Goal: Task Accomplishment & Management: Manage account settings

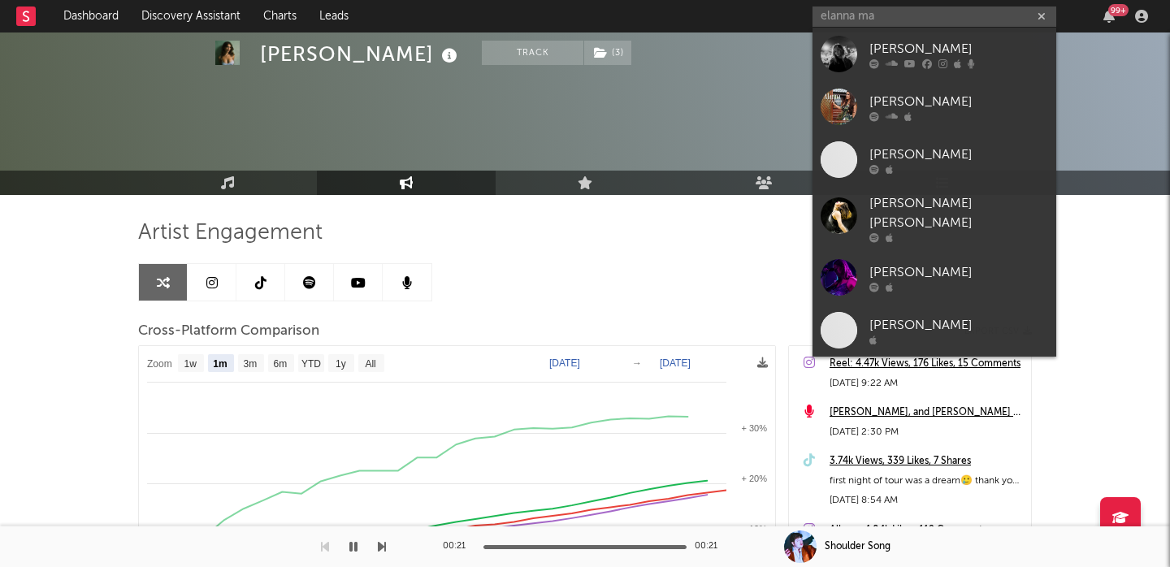
select select "1m"
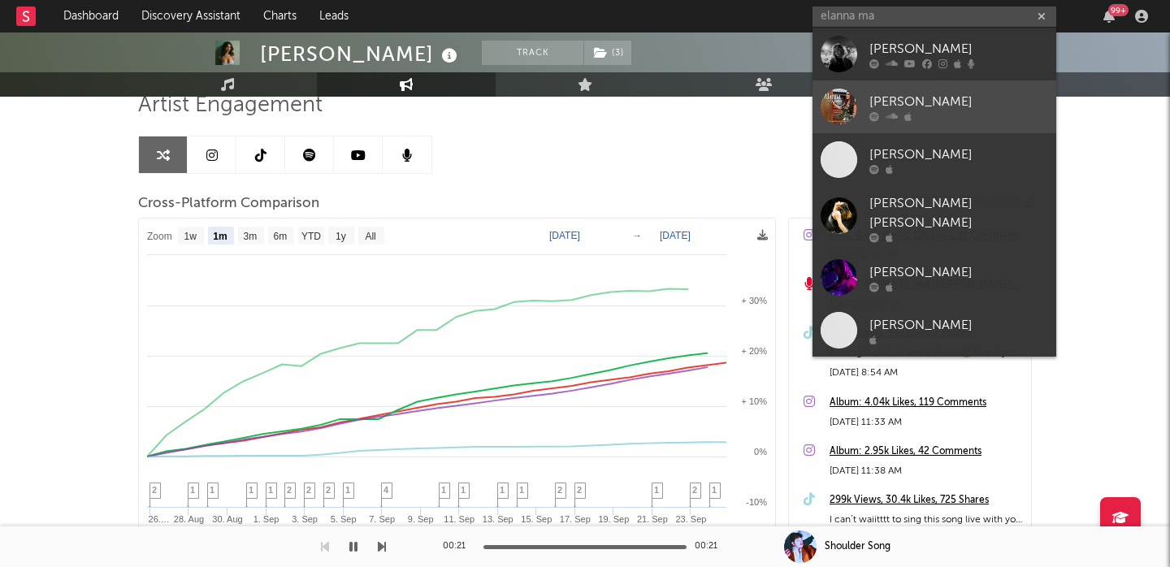
click at [951, 87] on link "[PERSON_NAME]" at bounding box center [934, 106] width 244 height 53
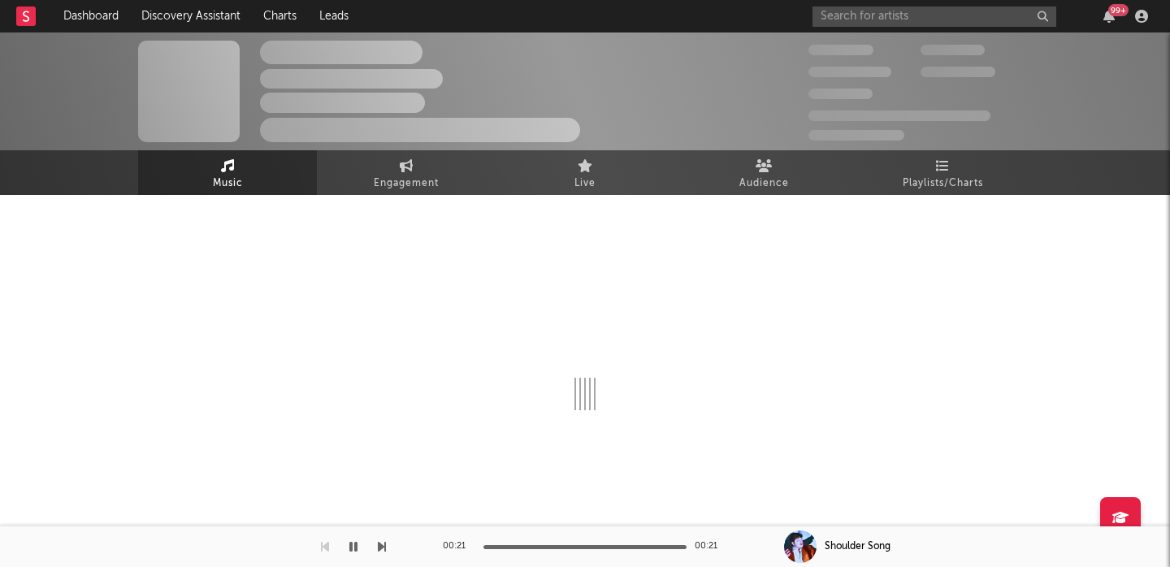
select select "6m"
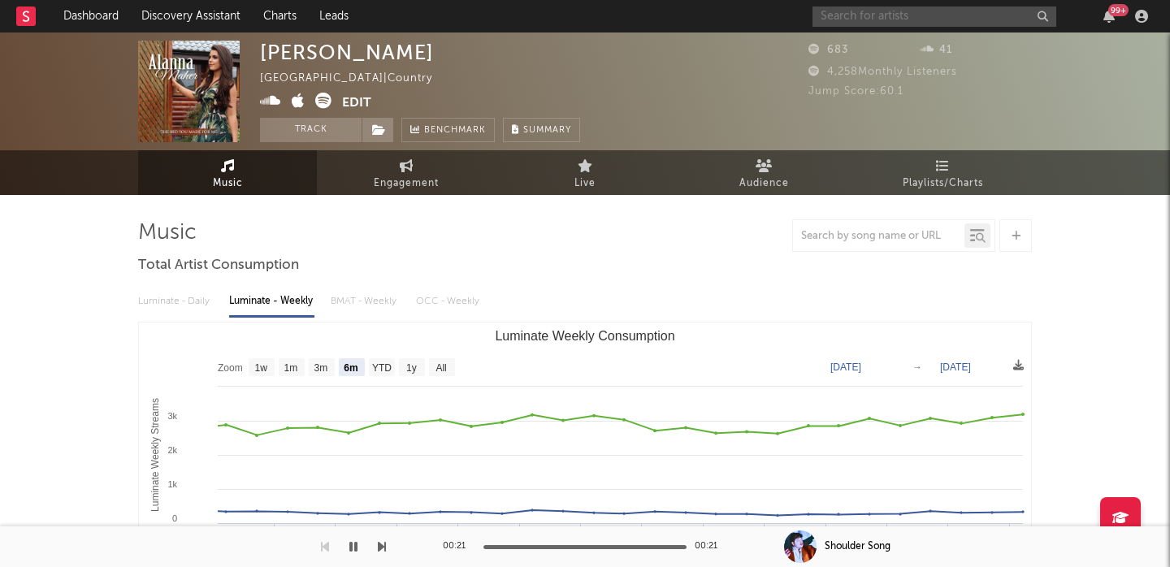
click at [860, 8] on input "text" at bounding box center [934, 16] width 244 height 20
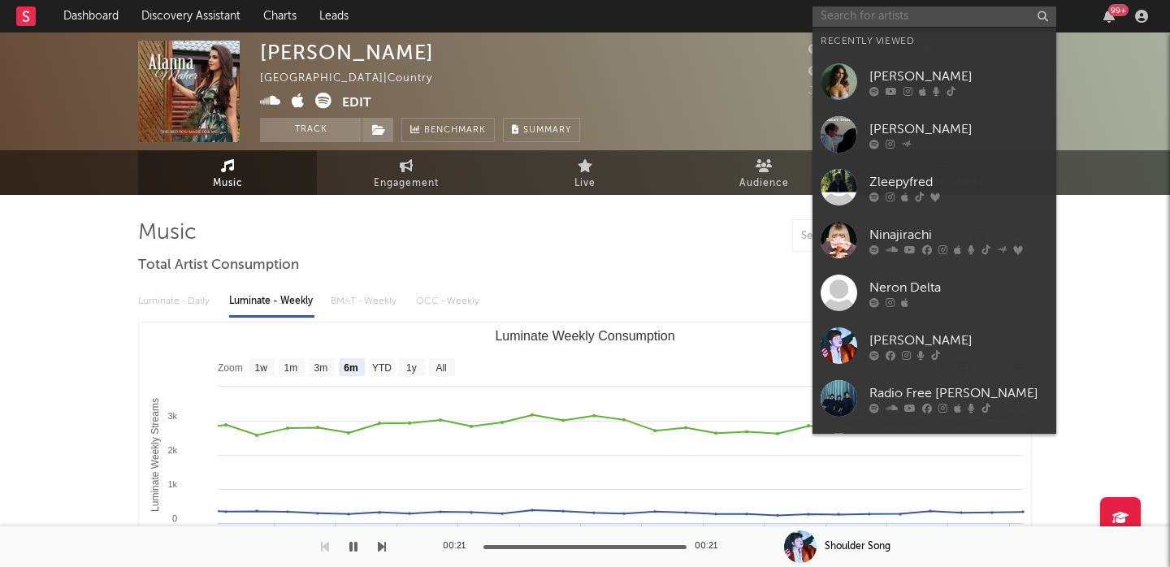
paste input "[URL][DOMAIN_NAME] [URL][DOMAIN_NAME]"
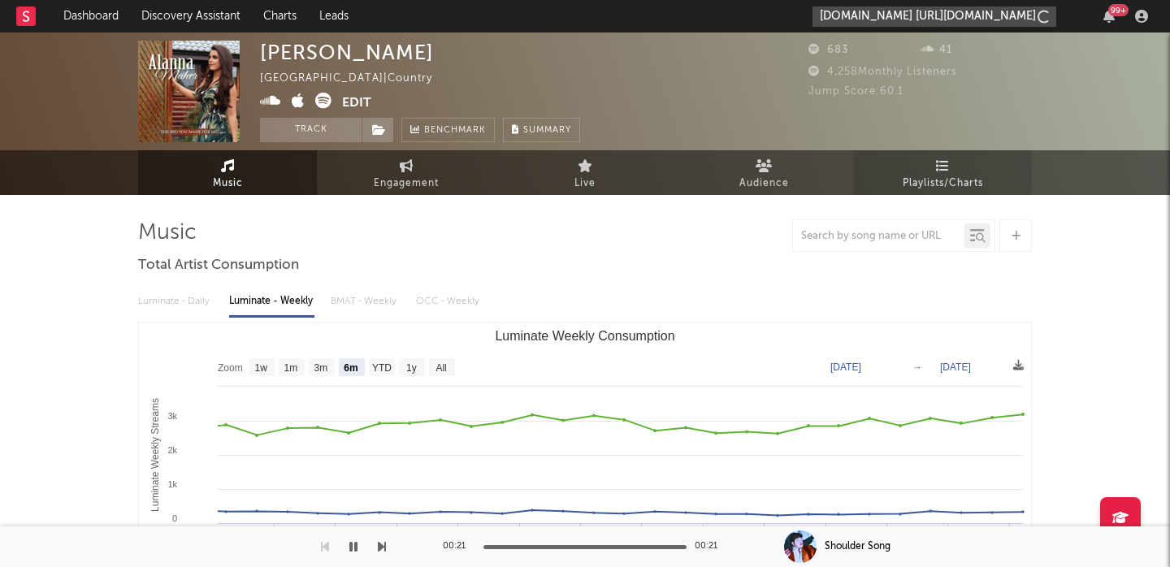
scroll to position [0, 350]
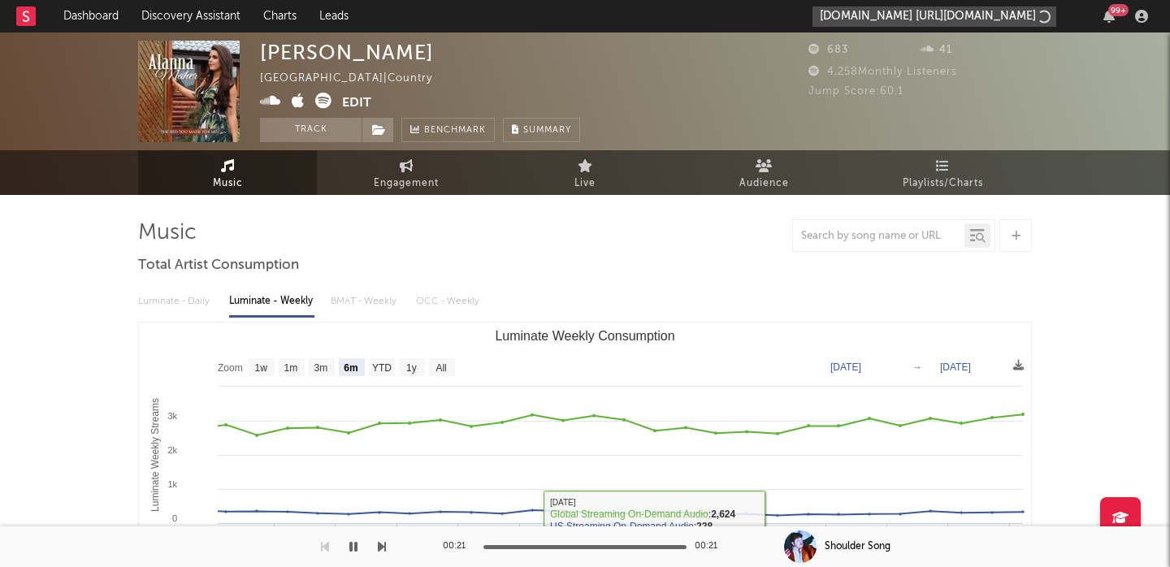
type input "[URL][DOMAIN_NAME] [URL][DOMAIN_NAME]"
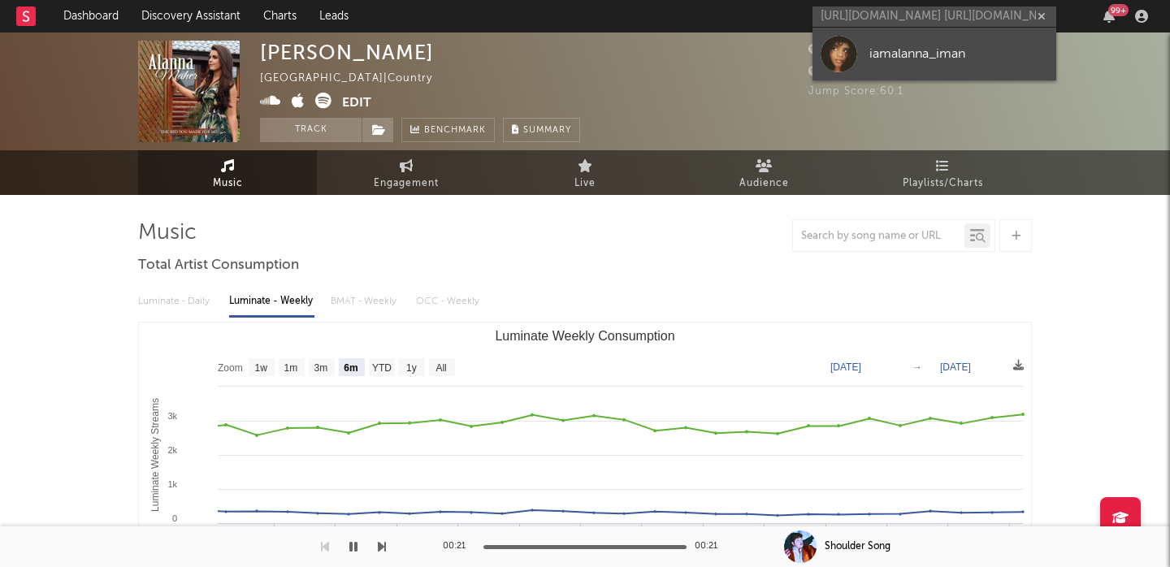
click at [945, 45] on div "iamalanna_iman" at bounding box center [958, 53] width 179 height 19
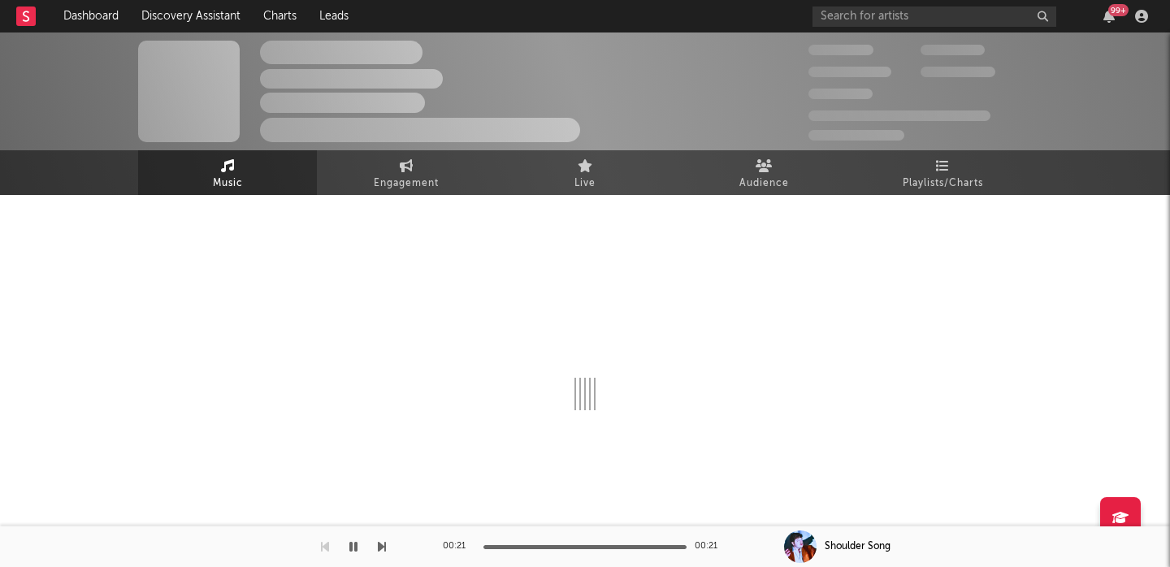
select select "1w"
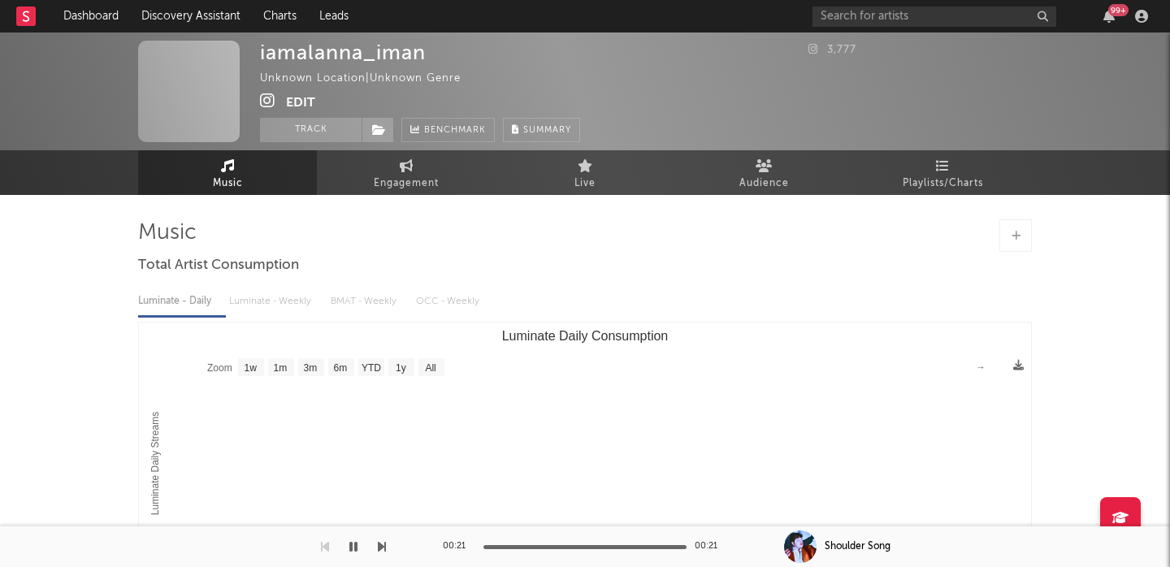
click at [266, 101] on icon at bounding box center [267, 101] width 15 height 16
click at [382, 136] on span at bounding box center [377, 130] width 32 height 24
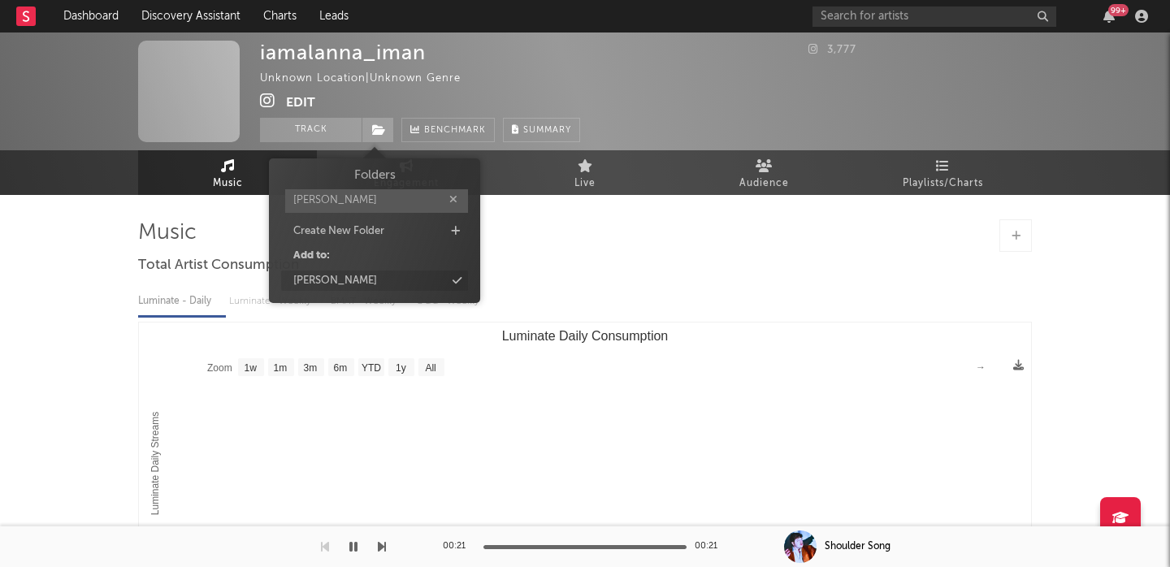
type input "[PERSON_NAME]"
click at [390, 288] on div "[PERSON_NAME]" at bounding box center [374, 280] width 187 height 21
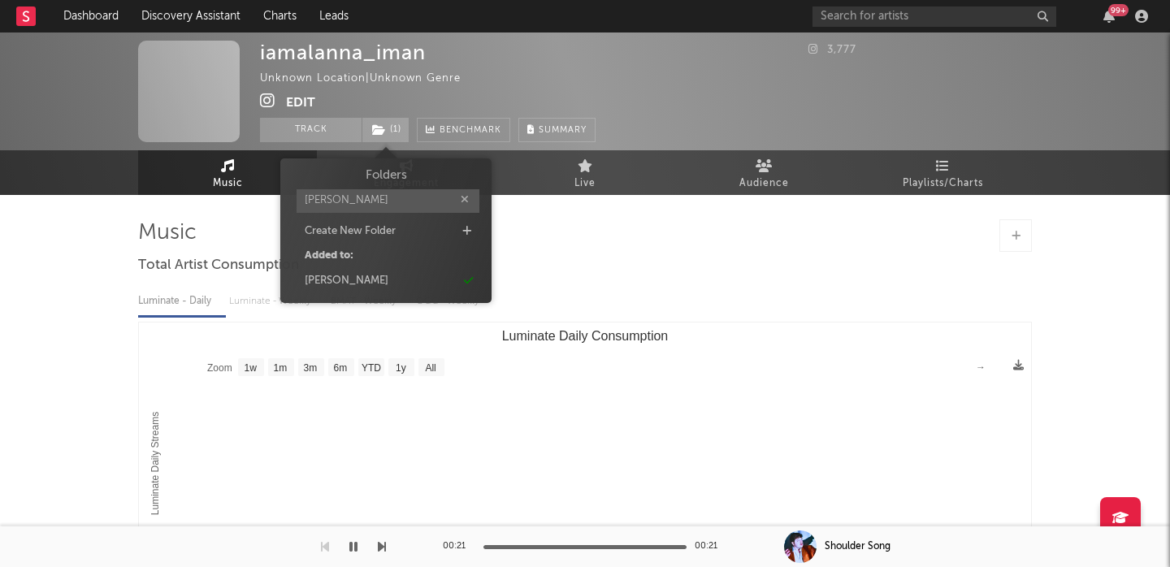
click at [616, 257] on div "Music Total Artist Consumption Luminate - Daily Luminate - Weekly BMAT - Weekly…" at bounding box center [584, 464] width 893 height 490
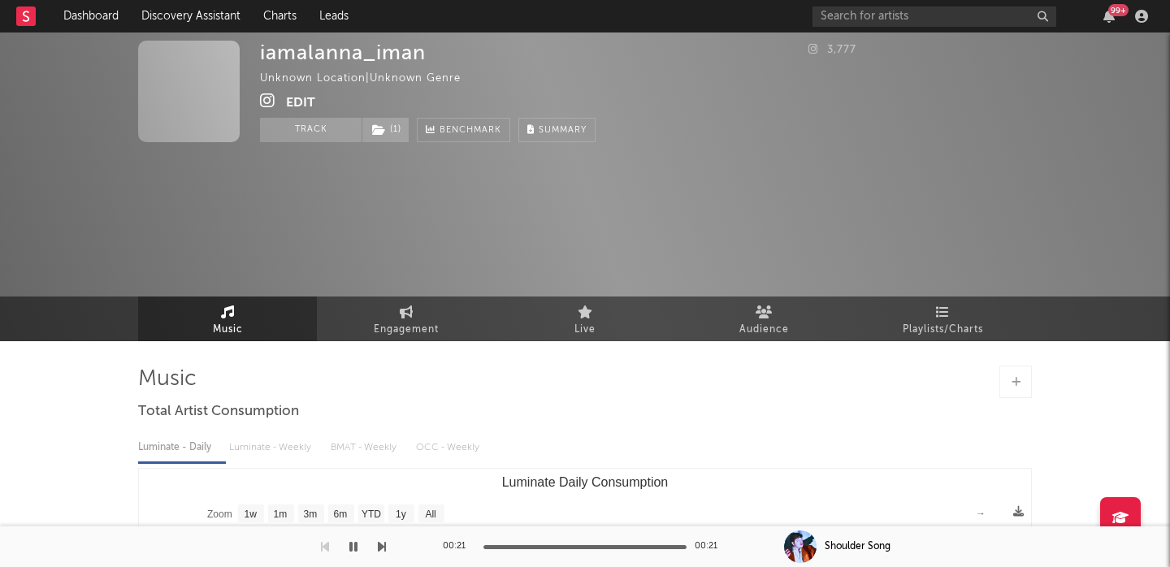
click at [299, 102] on button "Edit" at bounding box center [300, 103] width 29 height 20
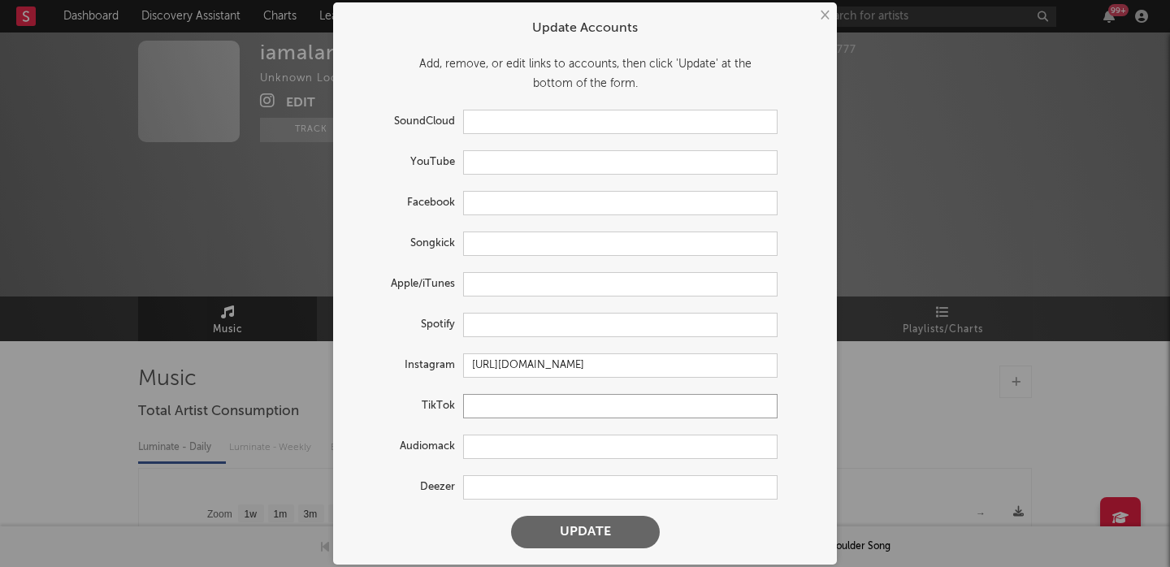
click at [497, 398] on input "text" at bounding box center [620, 406] width 314 height 24
paste input "[URL][DOMAIN_NAME]"
type input "[URL][DOMAIN_NAME]"
click at [566, 524] on button "Update" at bounding box center [585, 532] width 149 height 32
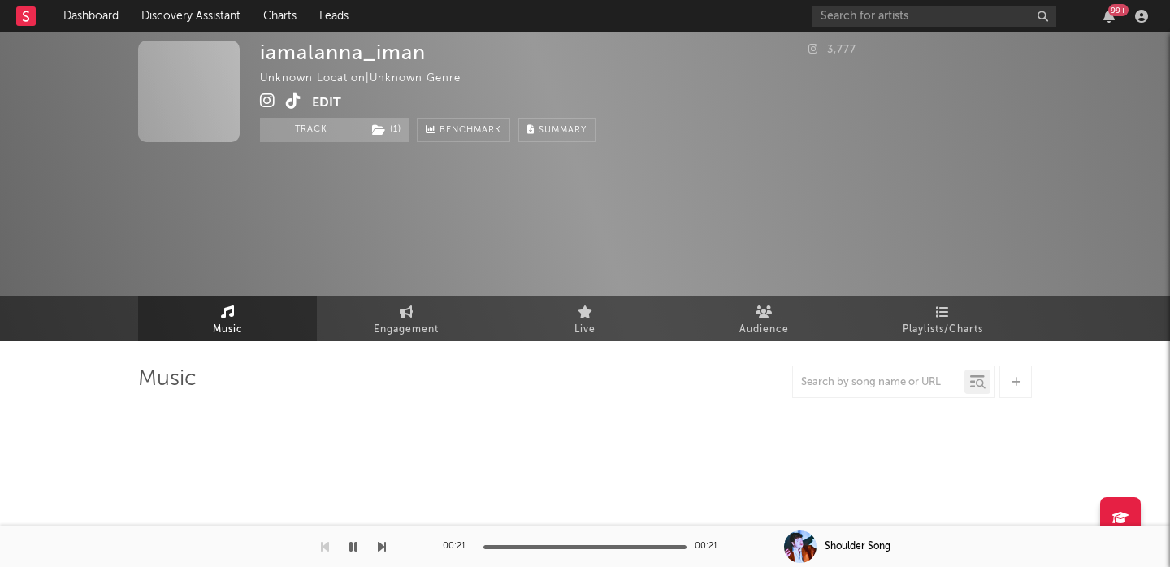
select select "1w"
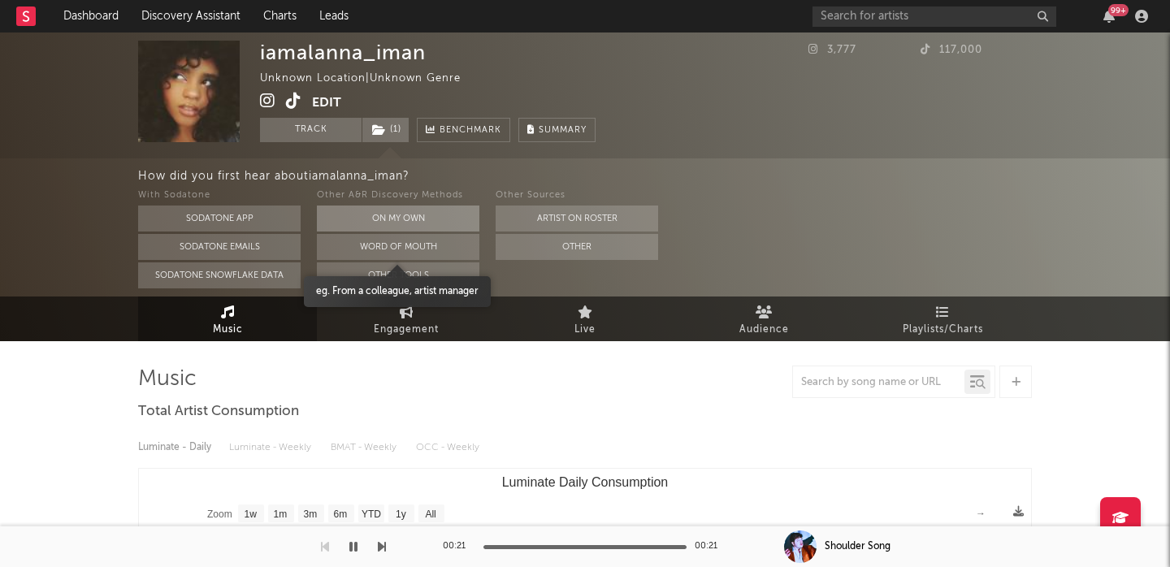
click at [430, 223] on button "On My Own" at bounding box center [398, 219] width 162 height 26
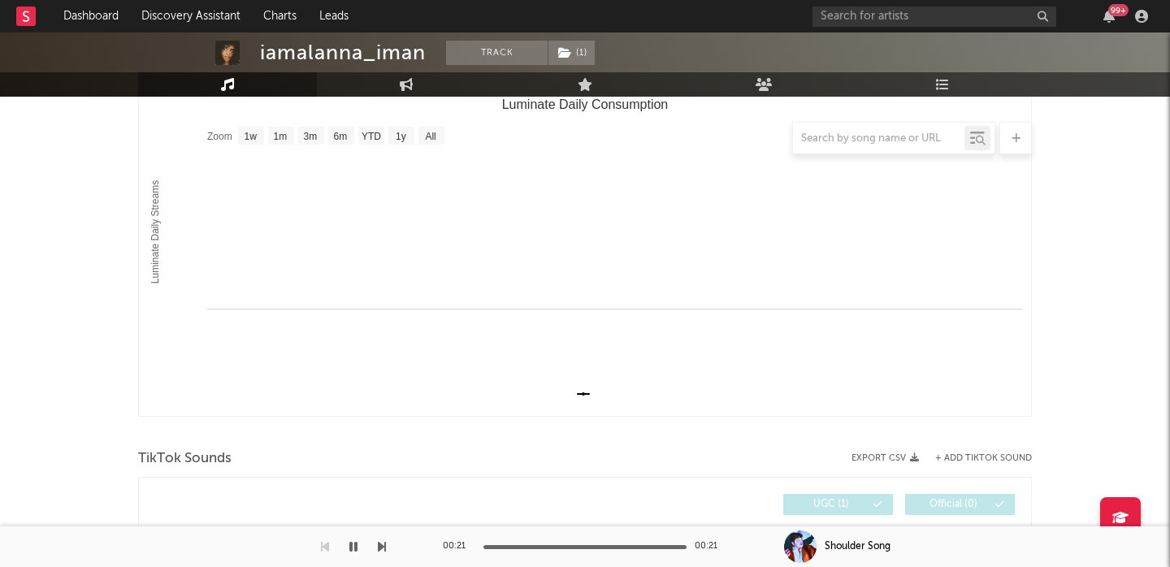
scroll to position [387, 0]
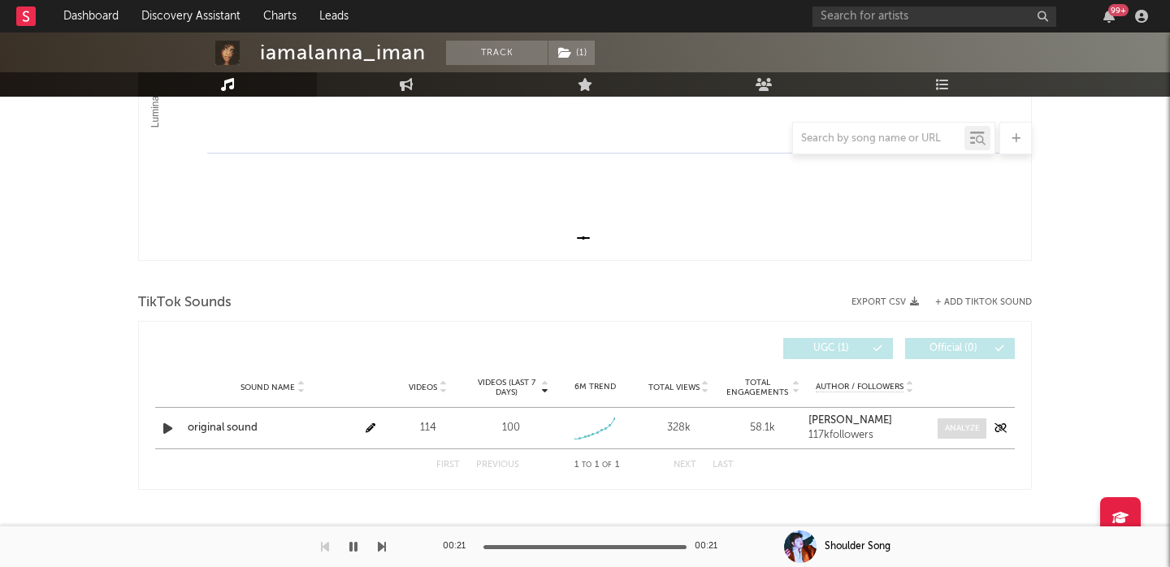
click at [955, 426] on div at bounding box center [962, 428] width 35 height 12
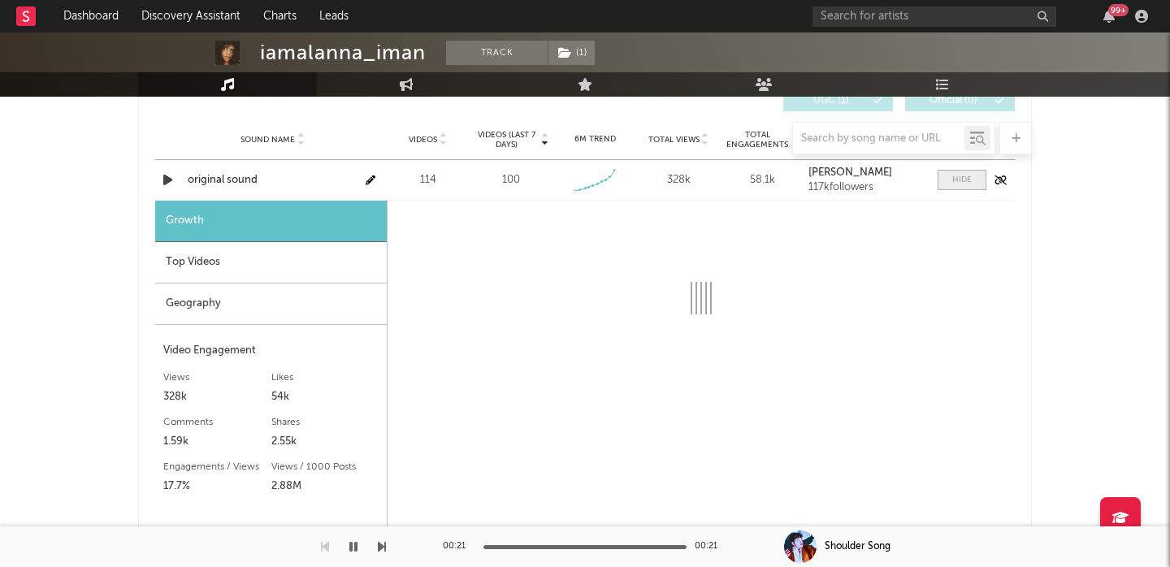
select select "1w"
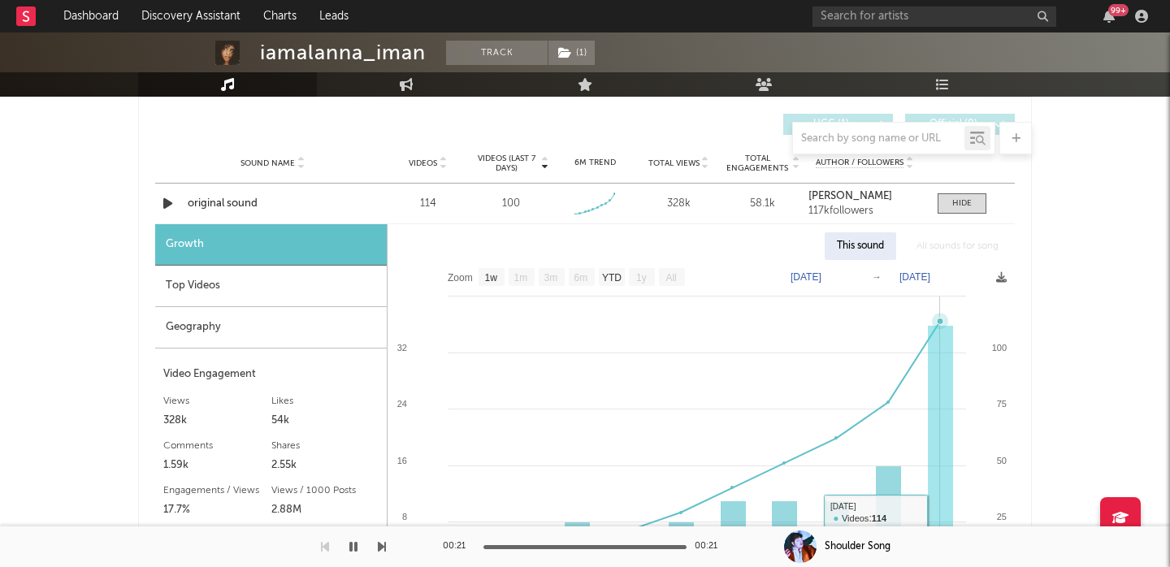
scroll to position [604, 0]
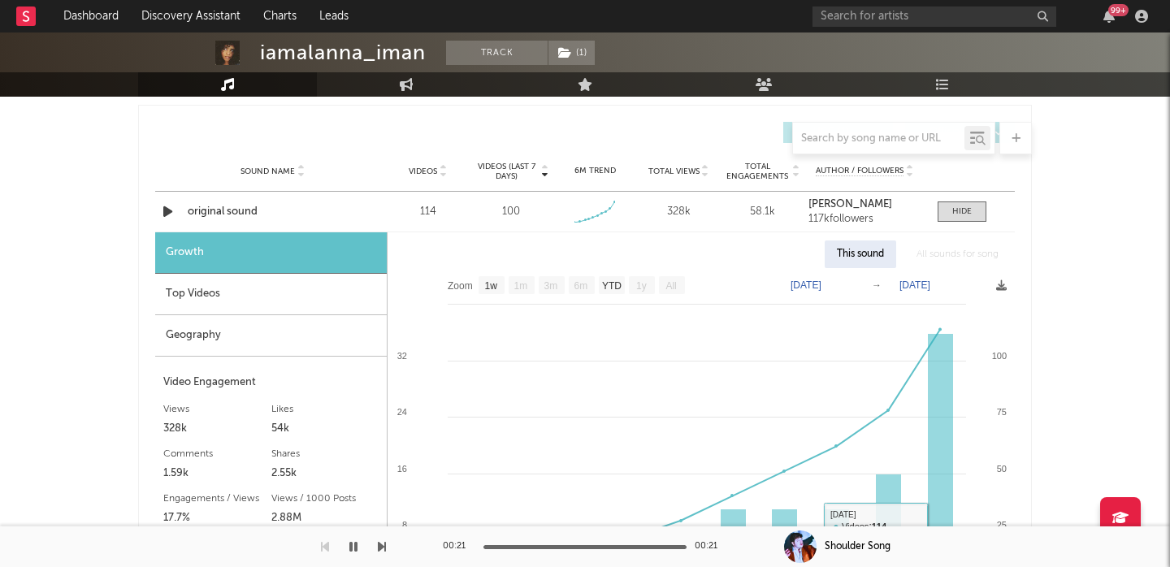
click at [329, 305] on div "Top Videos" at bounding box center [270, 294] width 231 height 41
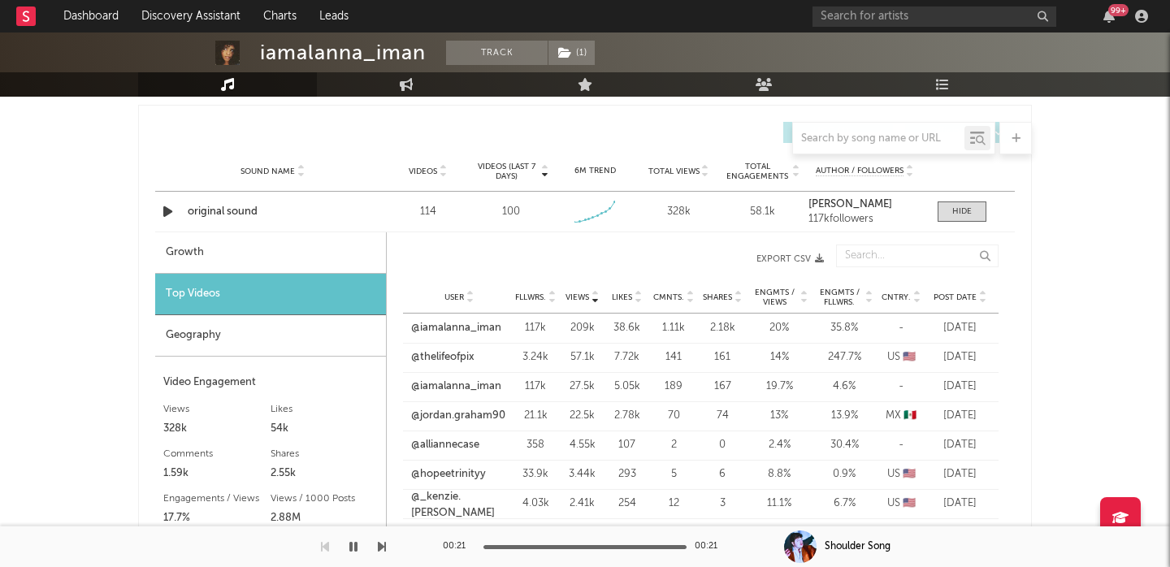
click at [322, 54] on div "iamalanna_iman" at bounding box center [343, 53] width 166 height 24
copy div "iamalanna_iman"
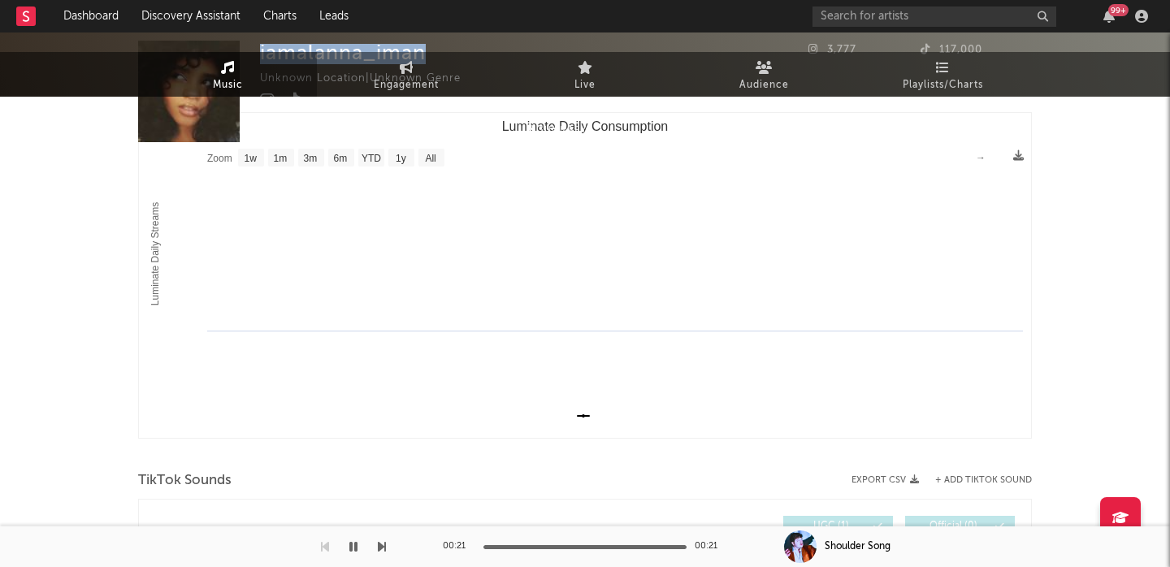
scroll to position [0, 0]
